Goal: Entertainment & Leisure: Consume media (video, audio)

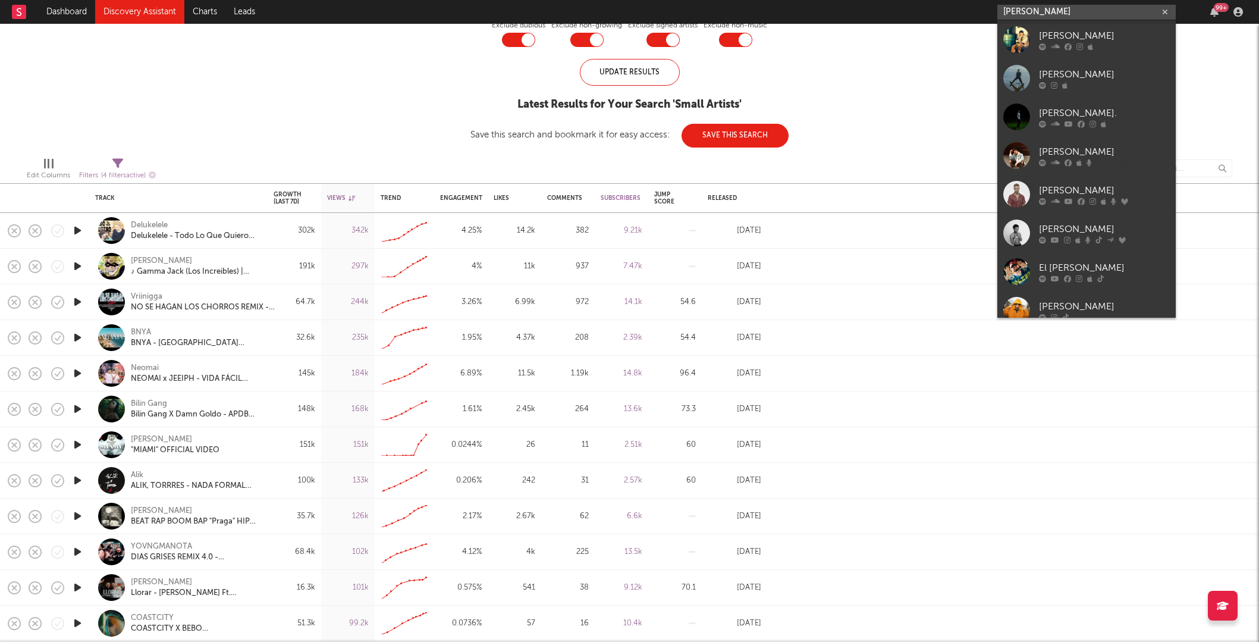
click at [77, 444] on icon "button" at bounding box center [77, 444] width 12 height 15
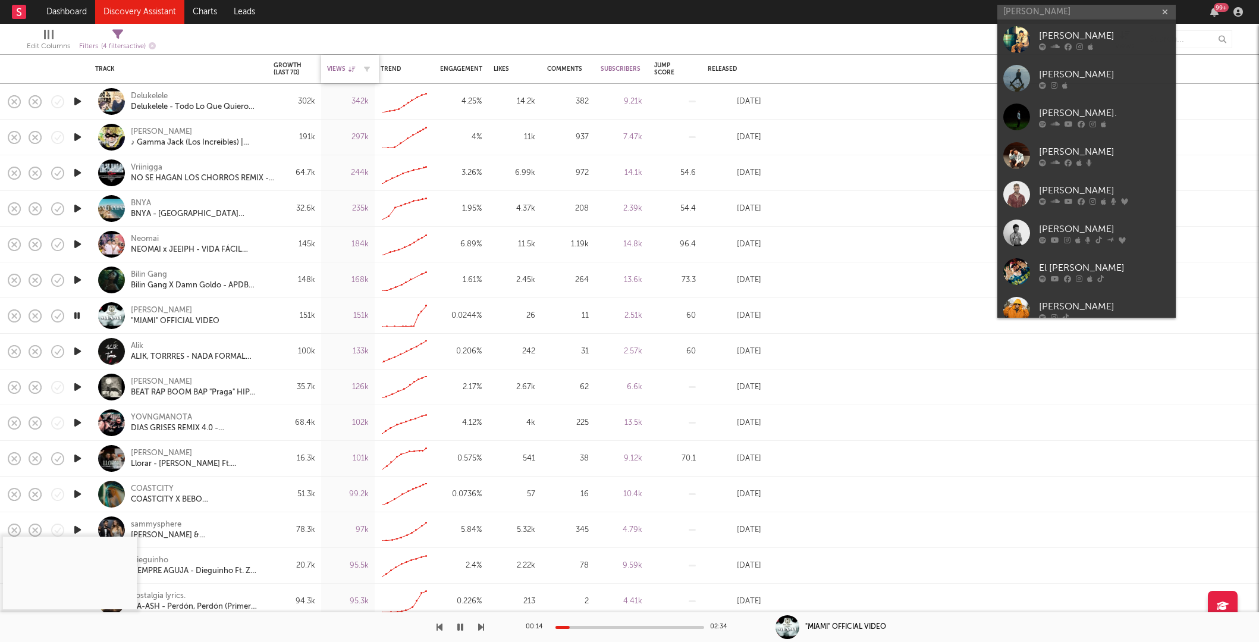
click at [350, 68] on icon at bounding box center [352, 69] width 7 height 6
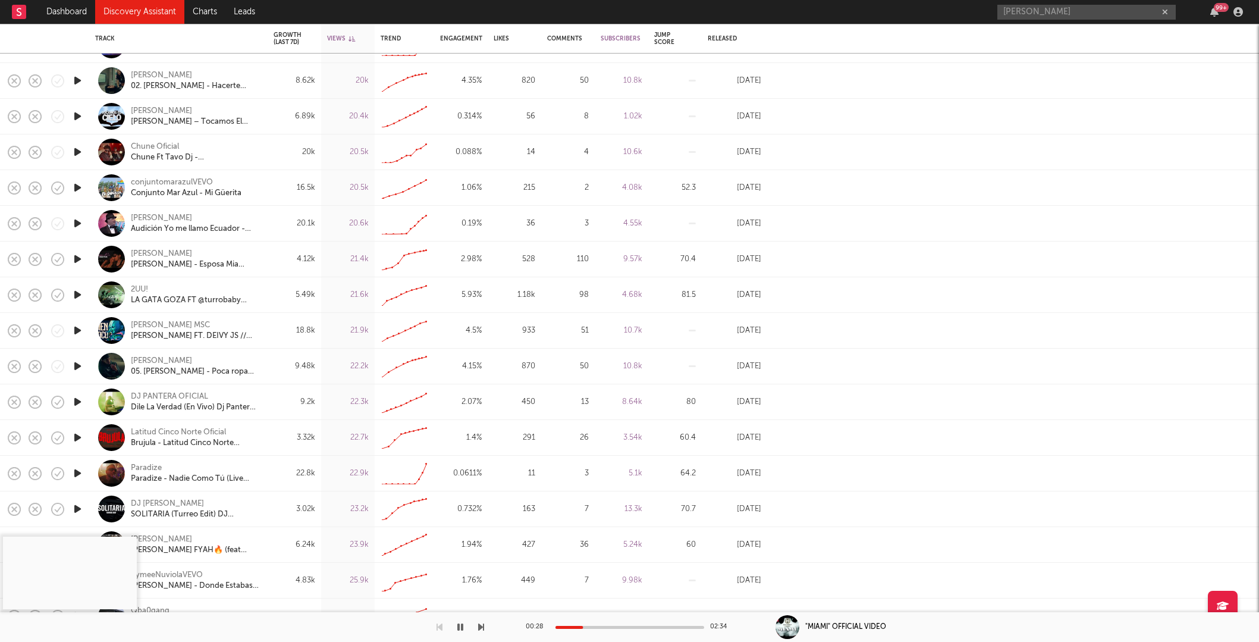
click at [462, 626] on icon "button" at bounding box center [460, 627] width 6 height 10
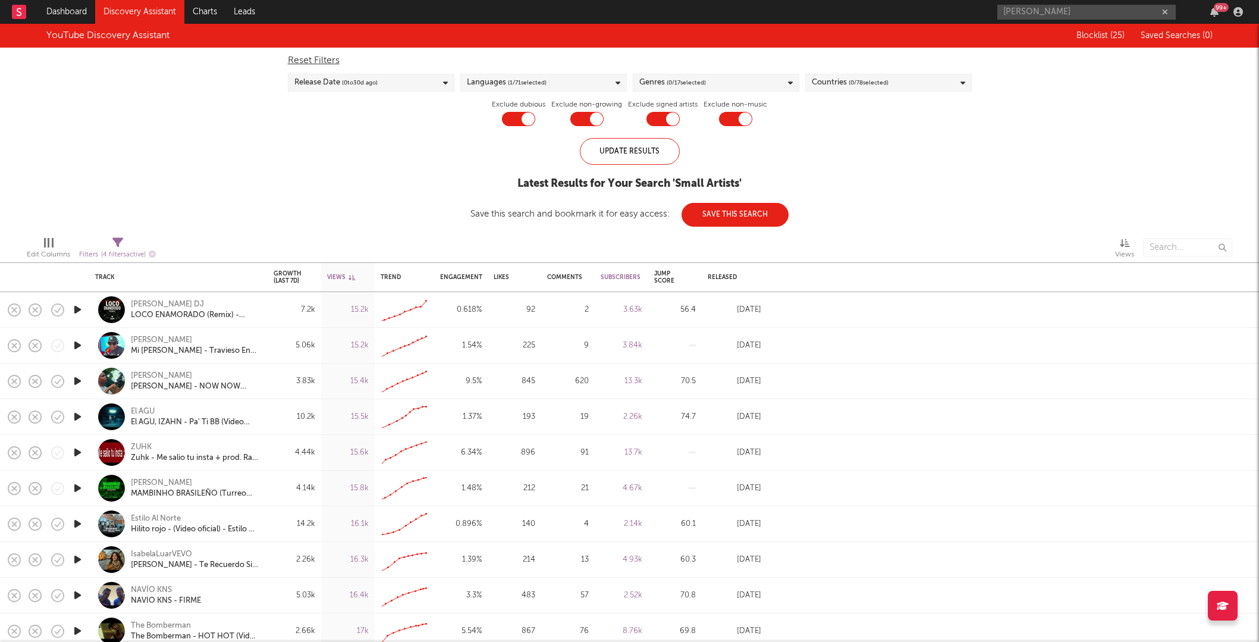
click at [689, 82] on span "( 0 / 17 selected)" at bounding box center [686, 83] width 39 height 14
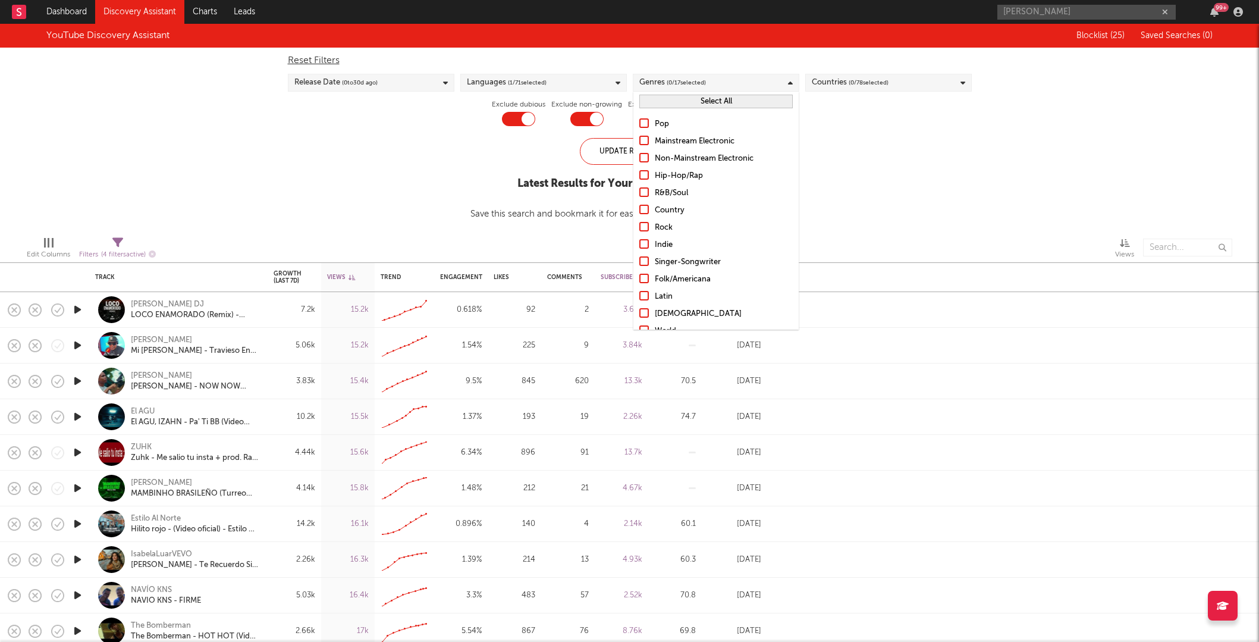
click at [836, 76] on div "Countries ( 0 / 78 selected)" at bounding box center [850, 83] width 77 height 14
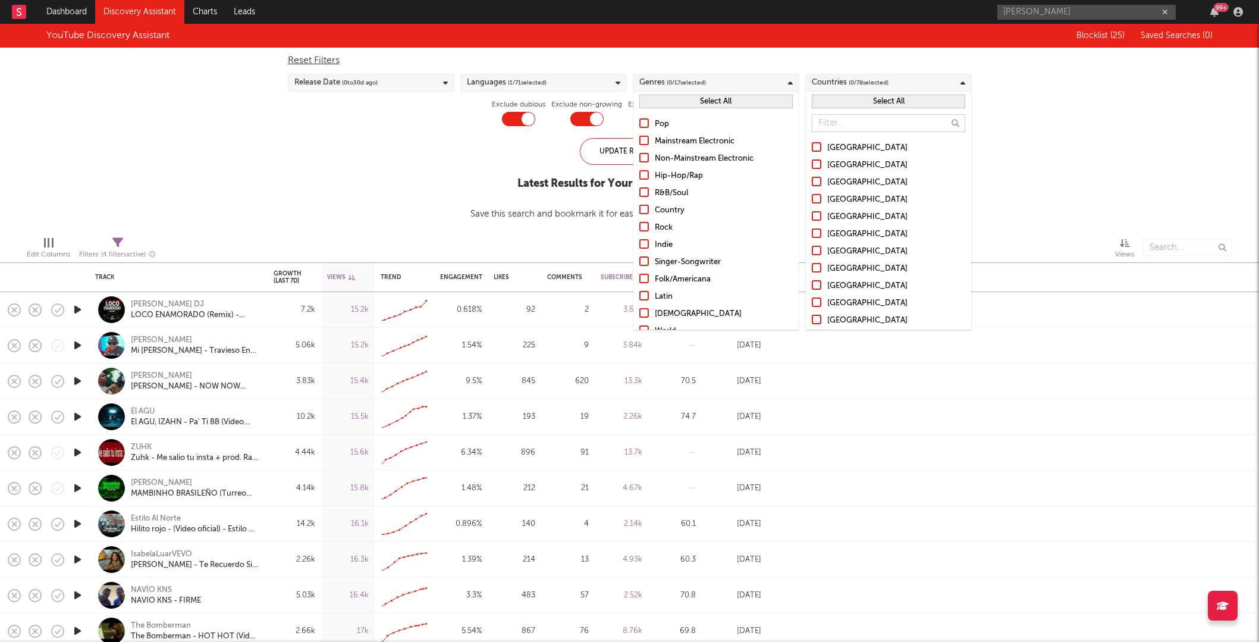
click at [826, 124] on input "text" at bounding box center [888, 123] width 153 height 18
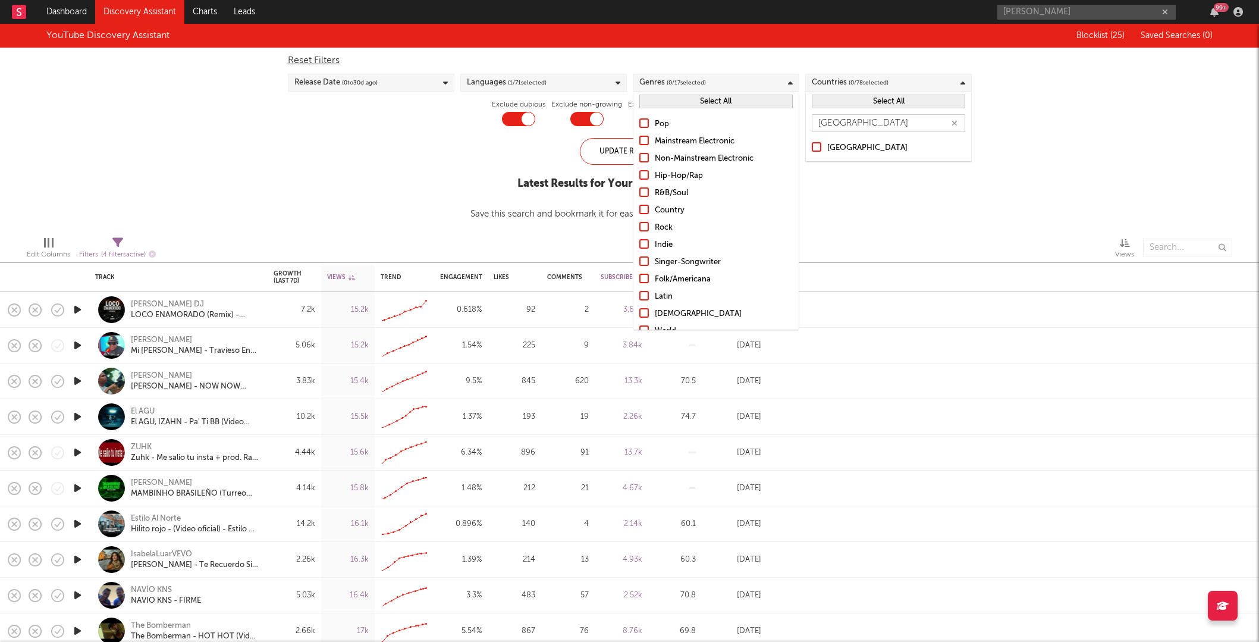
type input "[GEOGRAPHIC_DATA]"
click at [838, 146] on div "[GEOGRAPHIC_DATA]" at bounding box center [896, 148] width 138 height 14
click at [812, 146] on input "[GEOGRAPHIC_DATA]" at bounding box center [812, 148] width 0 height 14
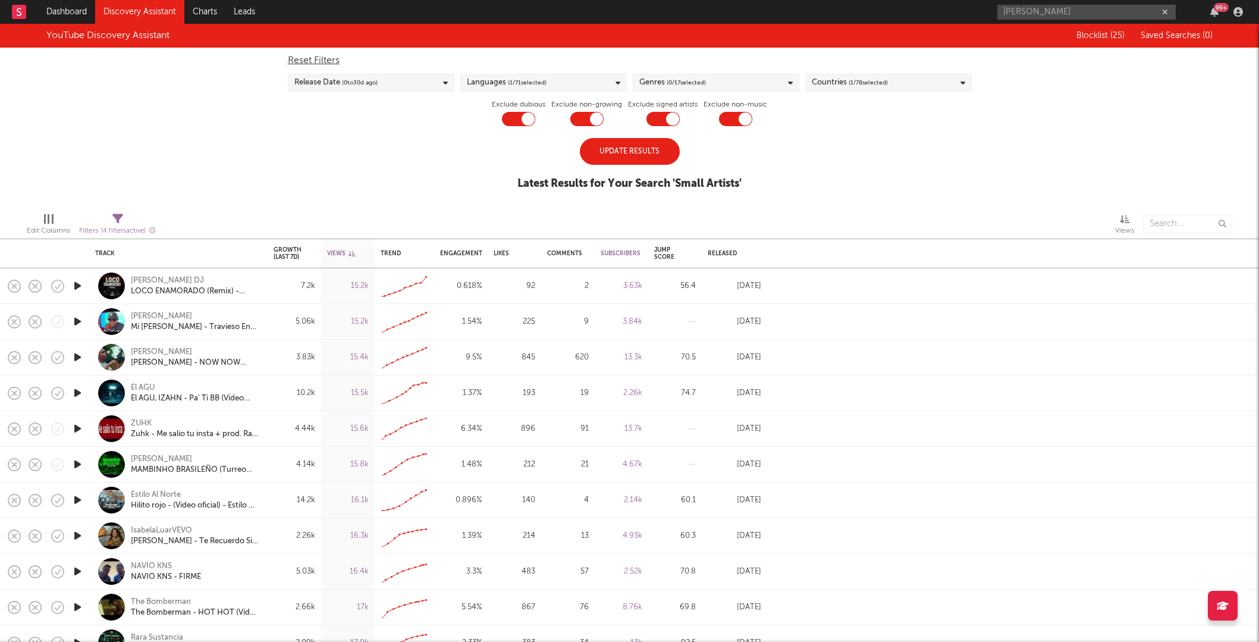
click at [614, 155] on div "Update Results" at bounding box center [630, 151] width 100 height 27
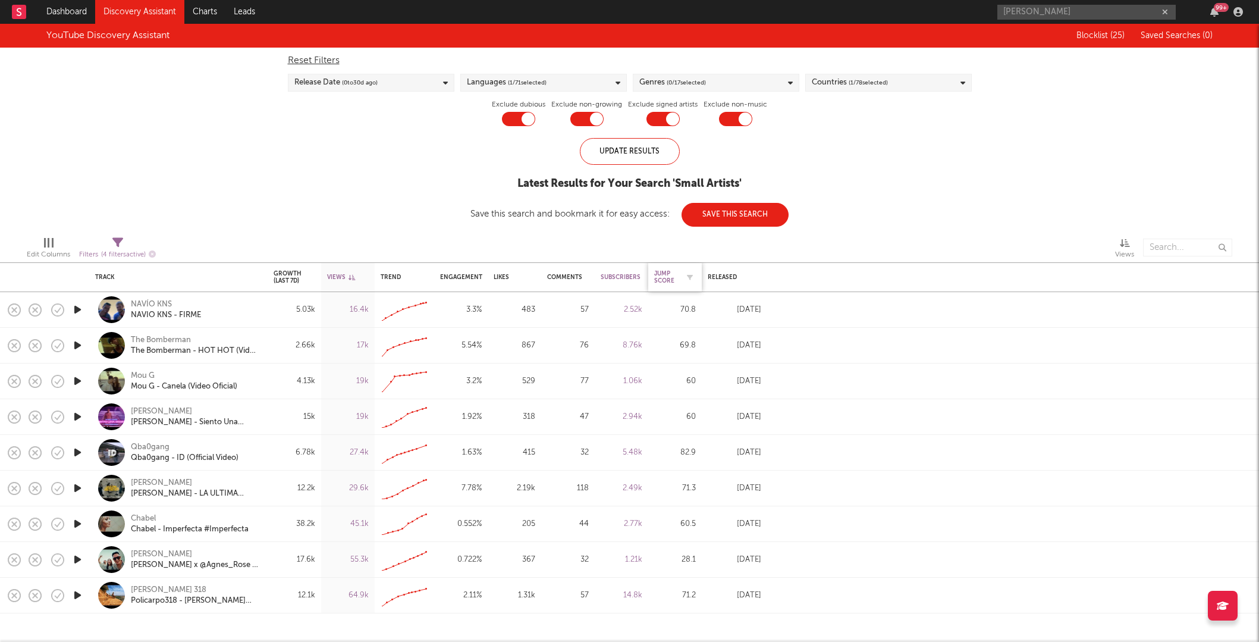
click at [667, 281] on div "Jump Score" at bounding box center [666, 277] width 24 height 14
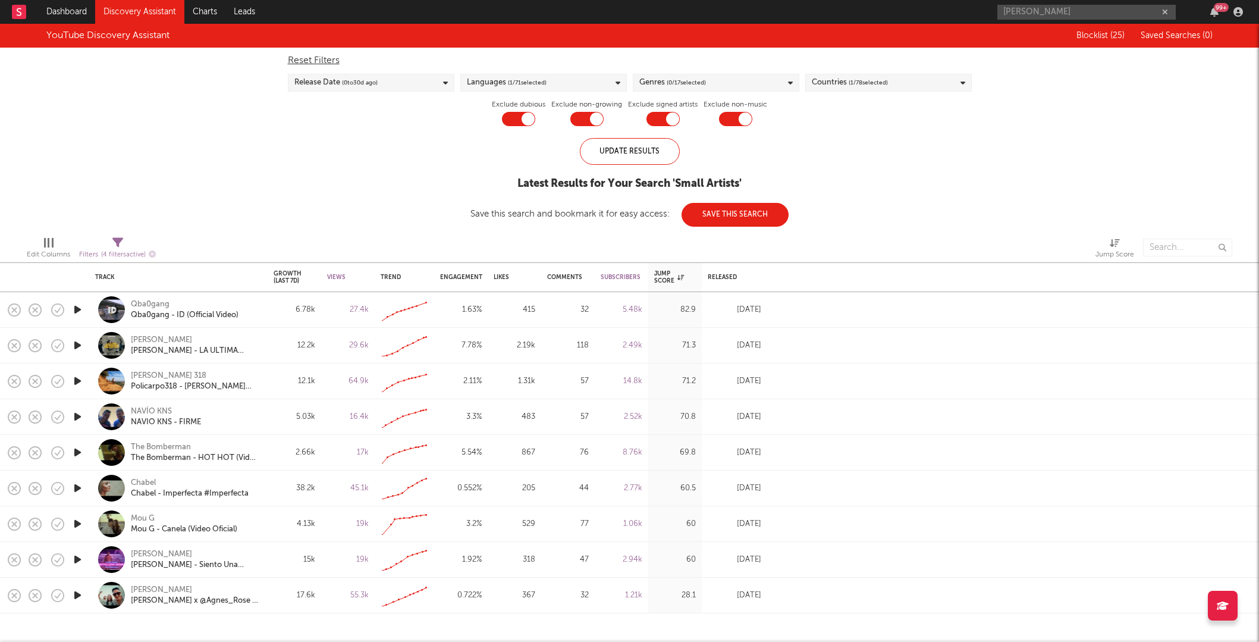
click at [74, 308] on icon "button" at bounding box center [77, 309] width 12 height 15
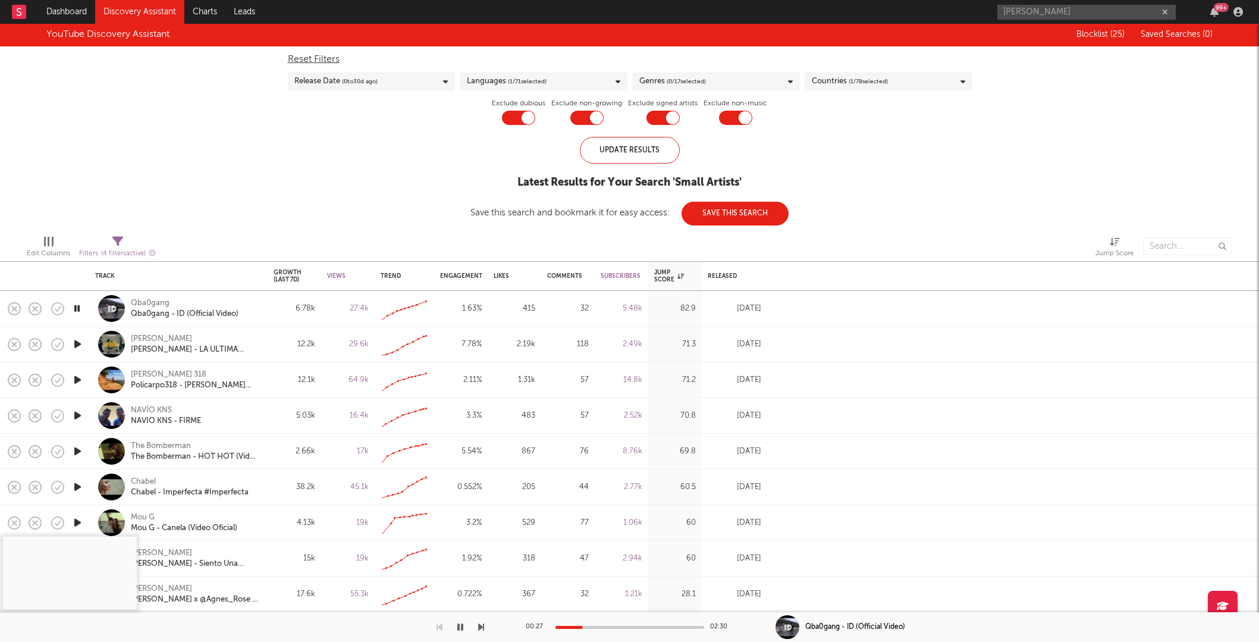
click at [962, 416] on div at bounding box center [1013, 416] width 492 height 36
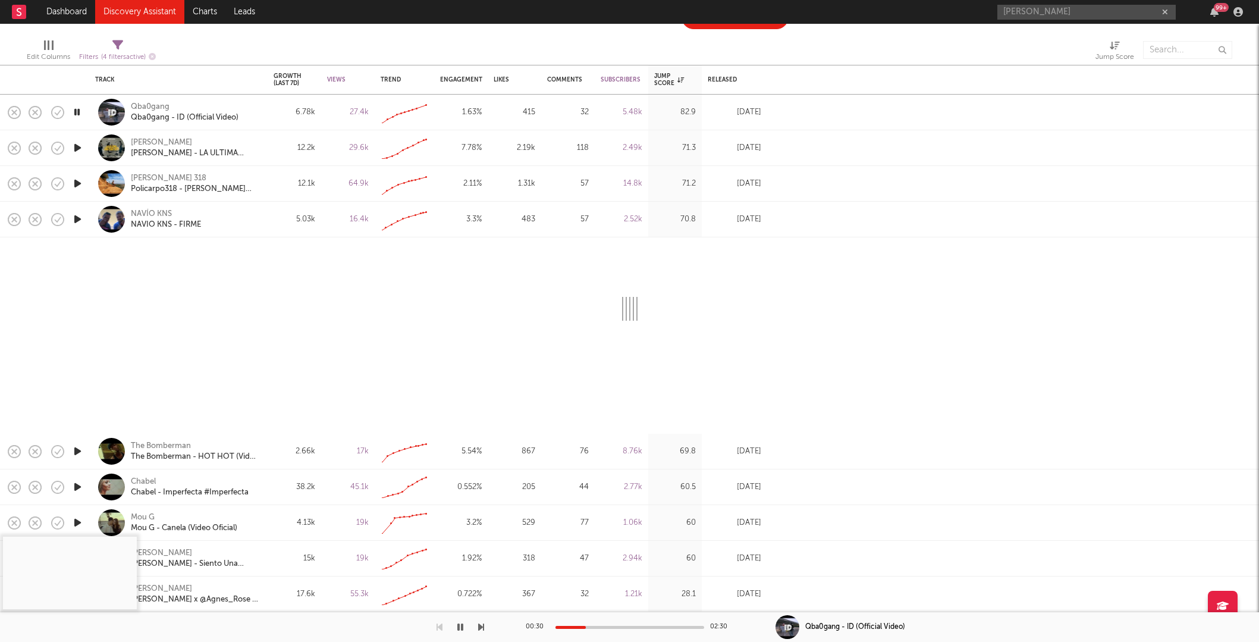
click at [859, 224] on div at bounding box center [1013, 220] width 492 height 36
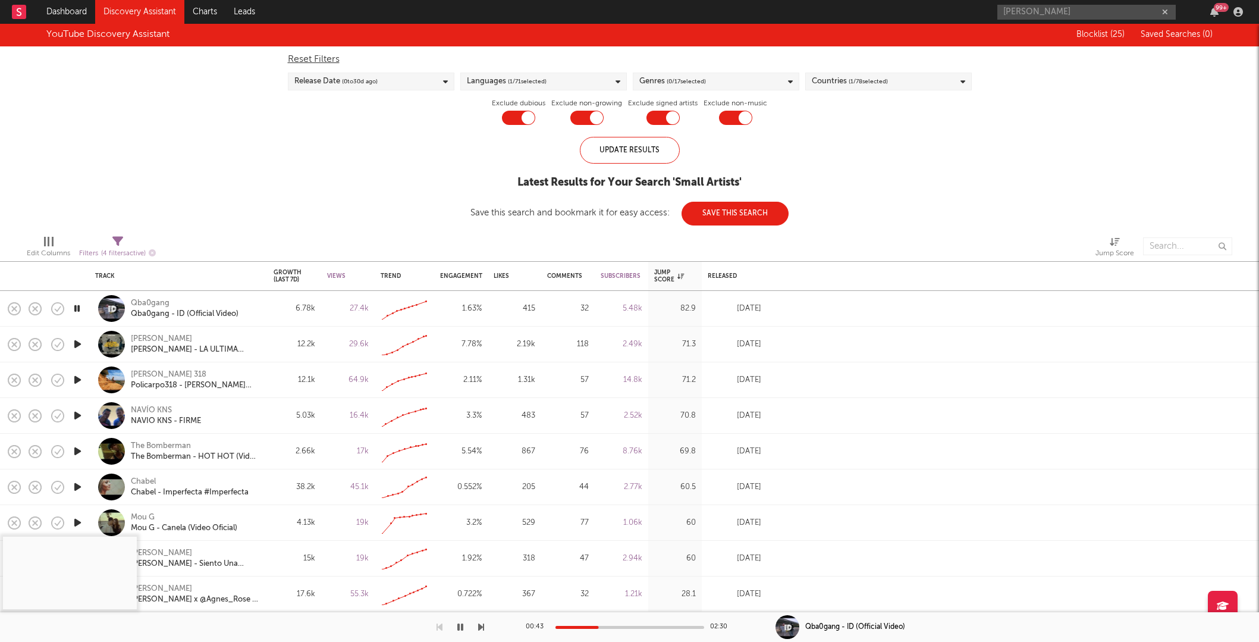
click at [77, 343] on icon "button" at bounding box center [77, 344] width 12 height 15
click at [78, 379] on icon "button" at bounding box center [77, 379] width 12 height 15
click at [573, 626] on div at bounding box center [630, 627] width 149 height 3
click at [597, 628] on div at bounding box center [630, 627] width 149 height 3
click at [607, 628] on div at bounding box center [630, 627] width 149 height 3
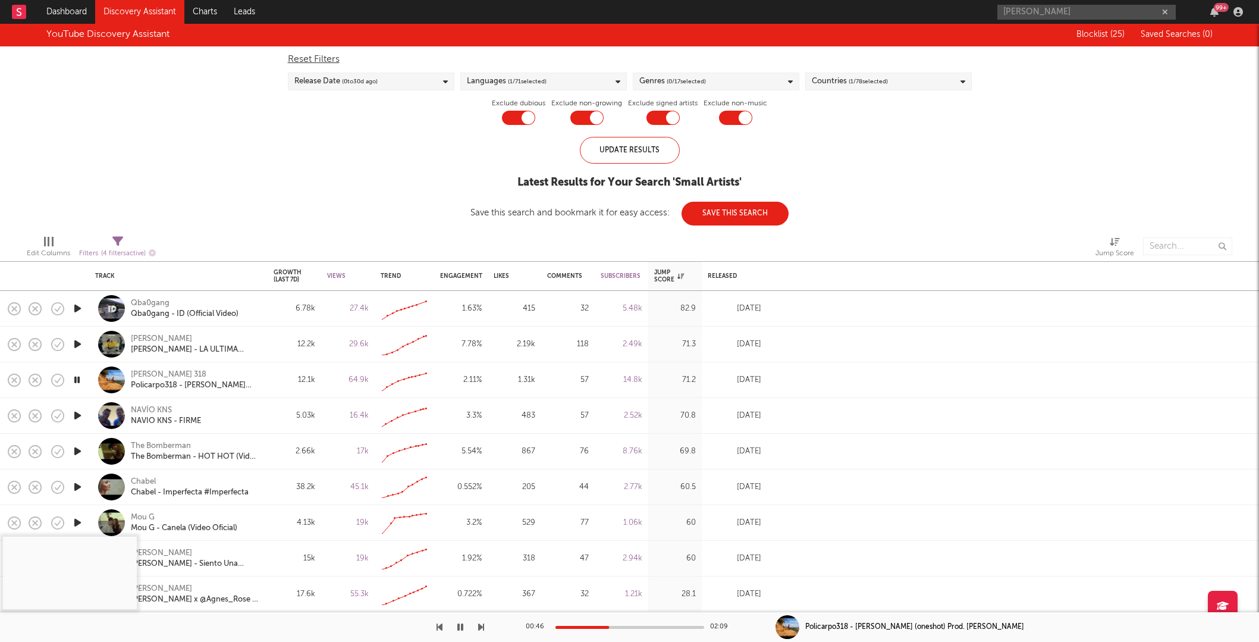
click at [74, 414] on icon "button" at bounding box center [77, 415] width 12 height 15
click at [565, 626] on div at bounding box center [630, 627] width 149 height 3
click at [583, 624] on div "00:10 02:25" at bounding box center [630, 627] width 208 height 30
click at [601, 623] on div "00:11 02:25" at bounding box center [630, 627] width 208 height 30
click at [611, 627] on div at bounding box center [630, 627] width 149 height 3
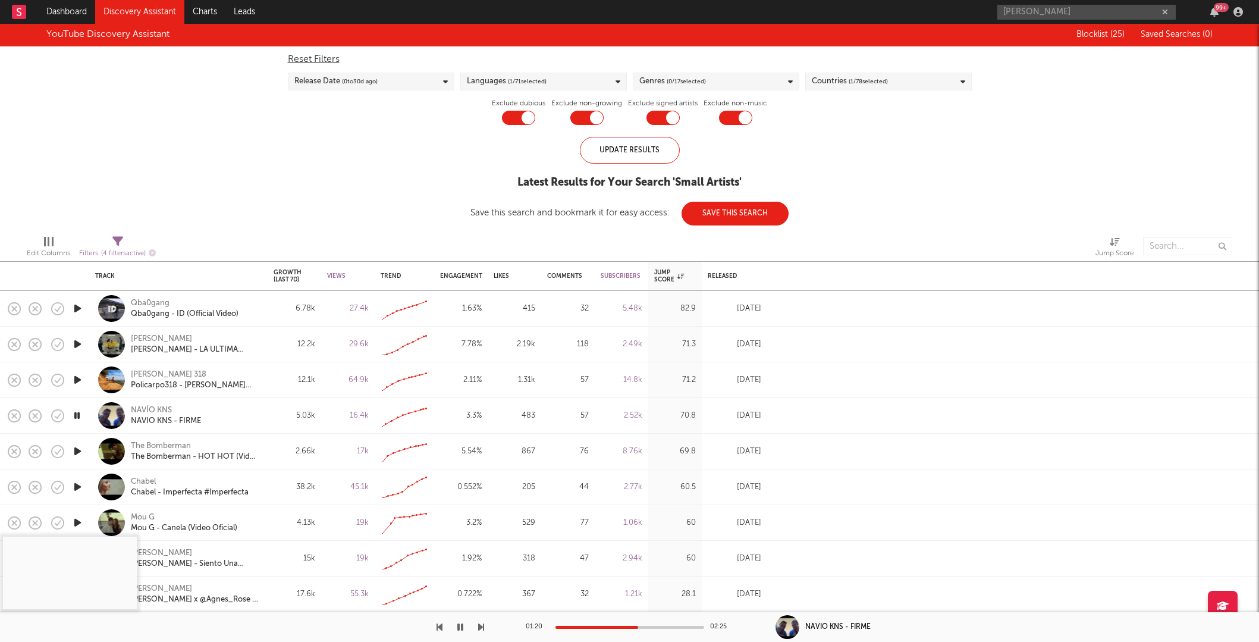
click at [638, 626] on div at bounding box center [630, 627] width 149 height 3
click at [76, 449] on icon "button" at bounding box center [77, 451] width 12 height 15
click at [584, 626] on div at bounding box center [630, 627] width 149 height 3
click at [616, 625] on div "00:29 02:34" at bounding box center [630, 627] width 208 height 30
click at [76, 486] on icon "button" at bounding box center [77, 486] width 12 height 15
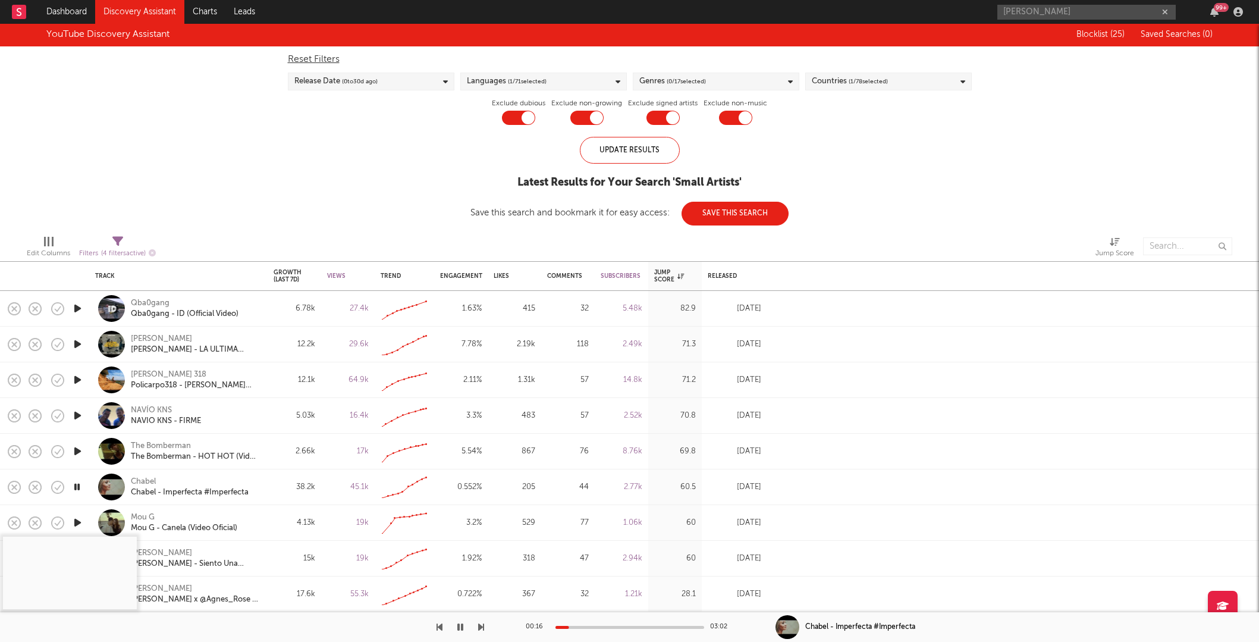
click at [77, 485] on icon "button" at bounding box center [76, 486] width 11 height 15
